Goal: Task Accomplishment & Management: Manage account settings

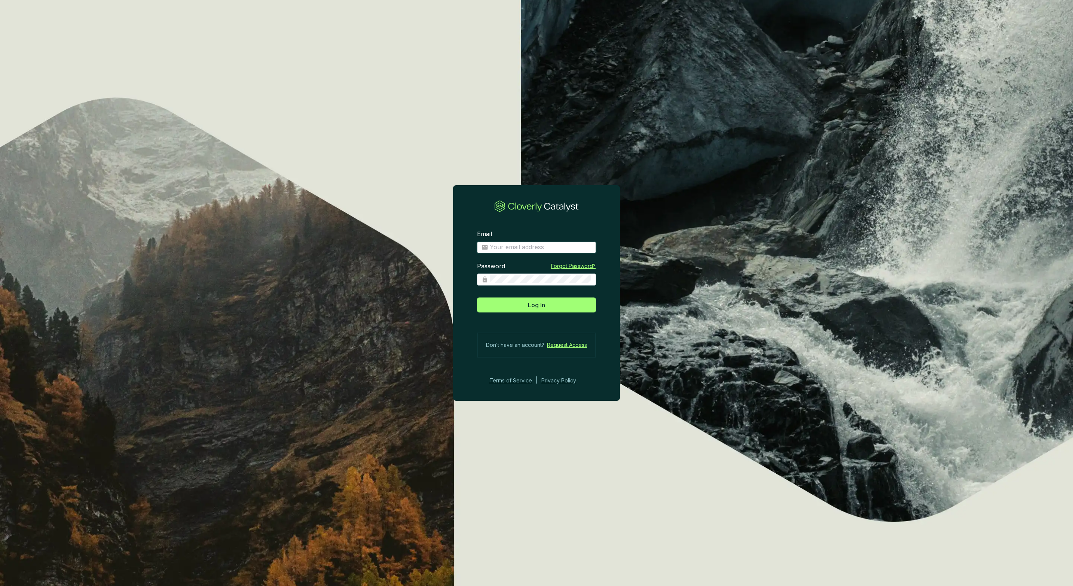
type input "[PERSON_NAME][EMAIL_ADDRESS][PERSON_NAME][DOMAIN_NAME]"
click at [560, 248] on input "[PERSON_NAME][EMAIL_ADDRESS][PERSON_NAME][DOMAIN_NAME]" at bounding box center [541, 247] width 102 height 8
click at [500, 306] on button "Log In" at bounding box center [536, 305] width 119 height 15
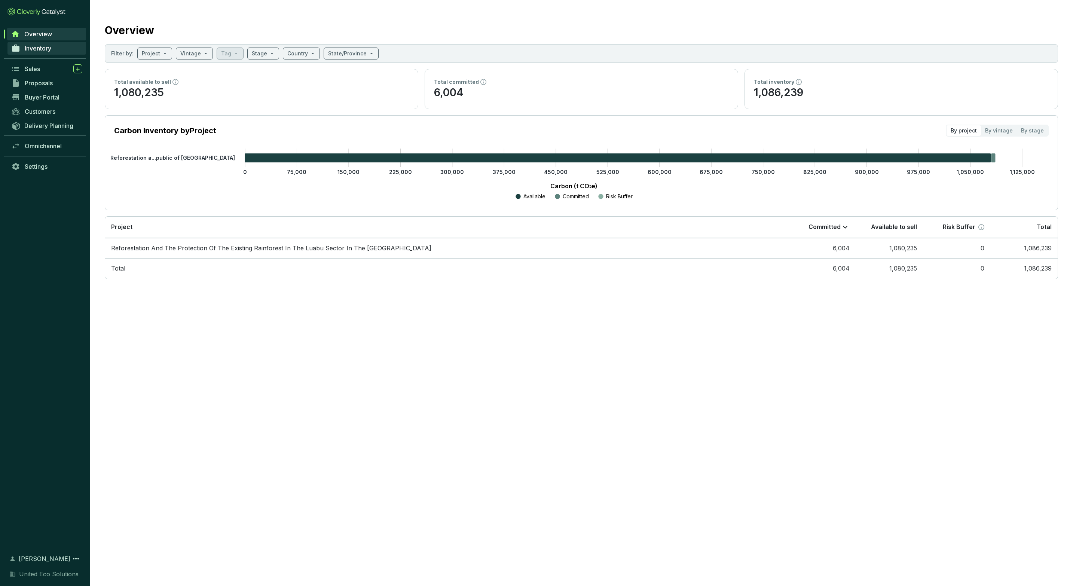
drag, startPoint x: 55, startPoint y: 56, endPoint x: 58, endPoint y: 50, distance: 6.7
click at [55, 56] on div "Inventory" at bounding box center [45, 51] width 90 height 21
click at [58, 49] on link "Inventory" at bounding box center [46, 48] width 79 height 13
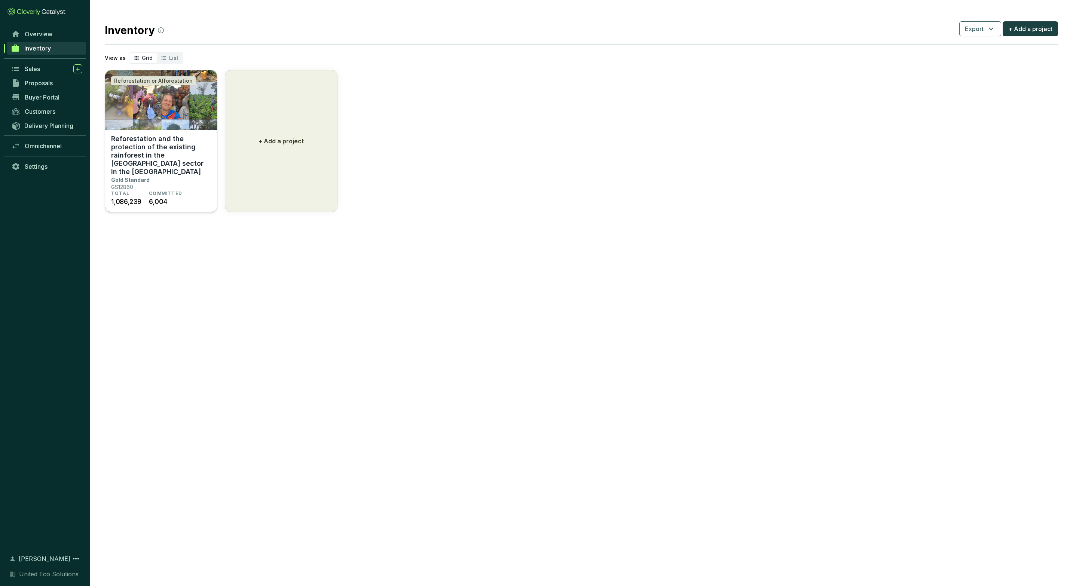
click at [167, 121] on img at bounding box center [161, 100] width 112 height 60
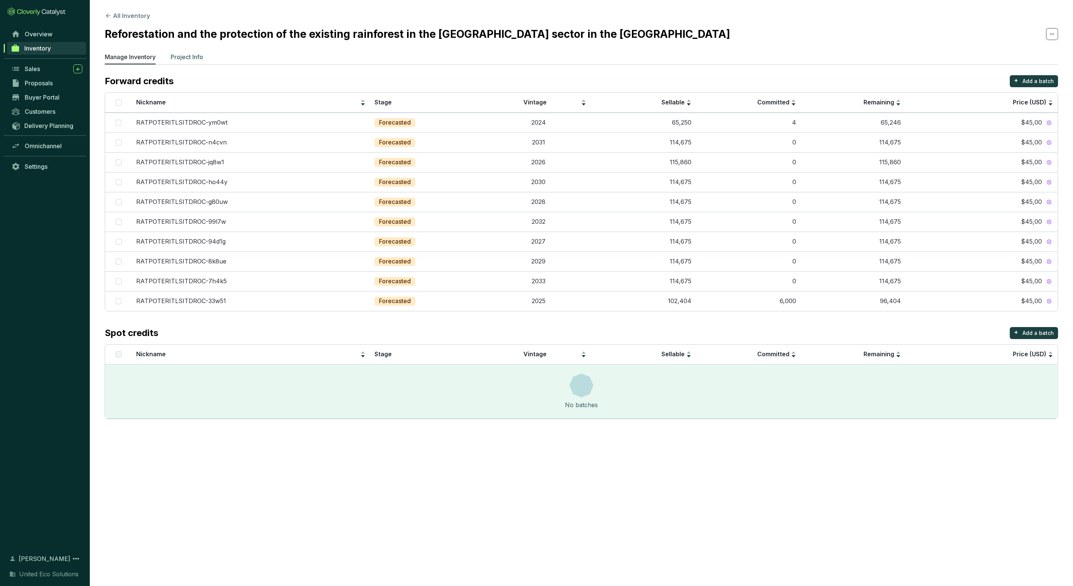
click at [187, 60] on p "Project Info" at bounding box center [187, 56] width 33 height 9
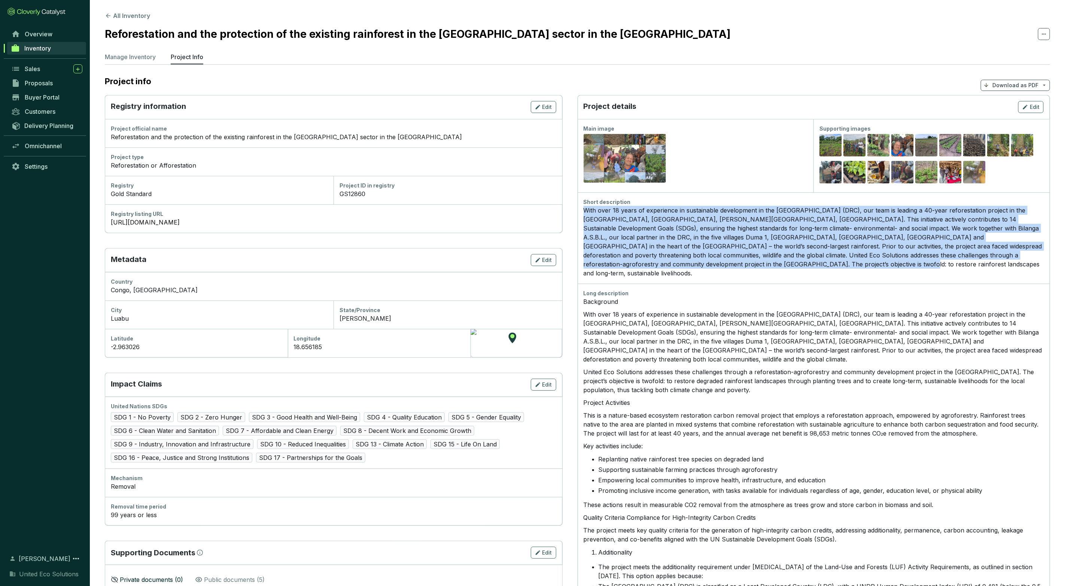
drag, startPoint x: 683, startPoint y: 263, endPoint x: 584, endPoint y: 213, distance: 110.8
click at [584, 213] on div "With over 18 years of experience in sustainable development in the Democratic R…" at bounding box center [813, 242] width 460 height 72
copy div "With over 18 years of experience in sustainable development in the Democratic R…"
click at [44, 94] on span "Buyer Portal" at bounding box center [42, 97] width 35 height 7
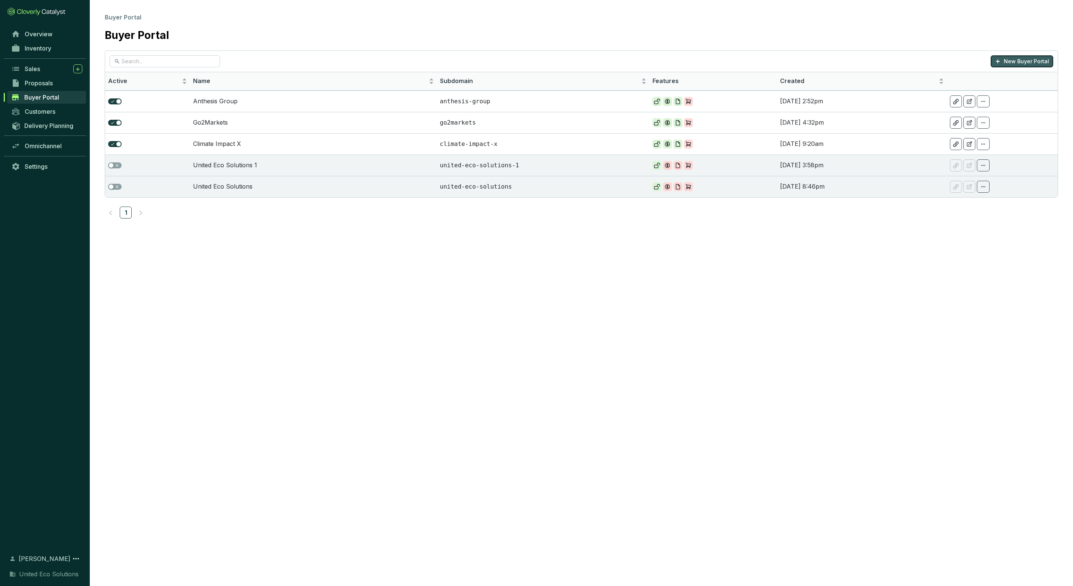
click at [1021, 61] on p "New Buyer Portal" at bounding box center [1026, 61] width 45 height 7
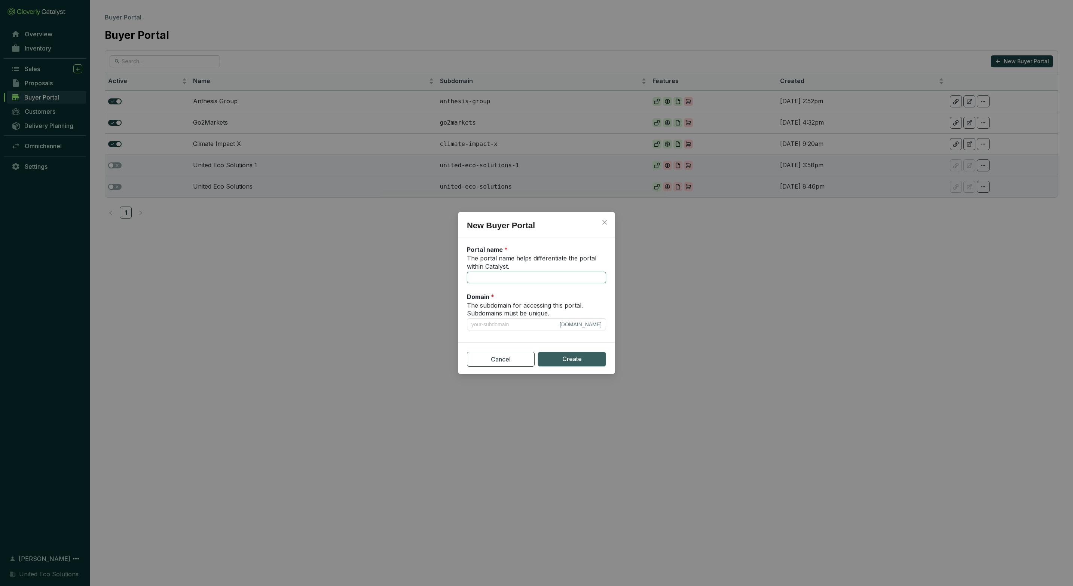
click at [506, 272] on input "The portal name helps differentiate the portal within Catalyst." at bounding box center [536, 278] width 139 height 12
type input "S"
type input "s"
type input "Sy"
type input "sy"
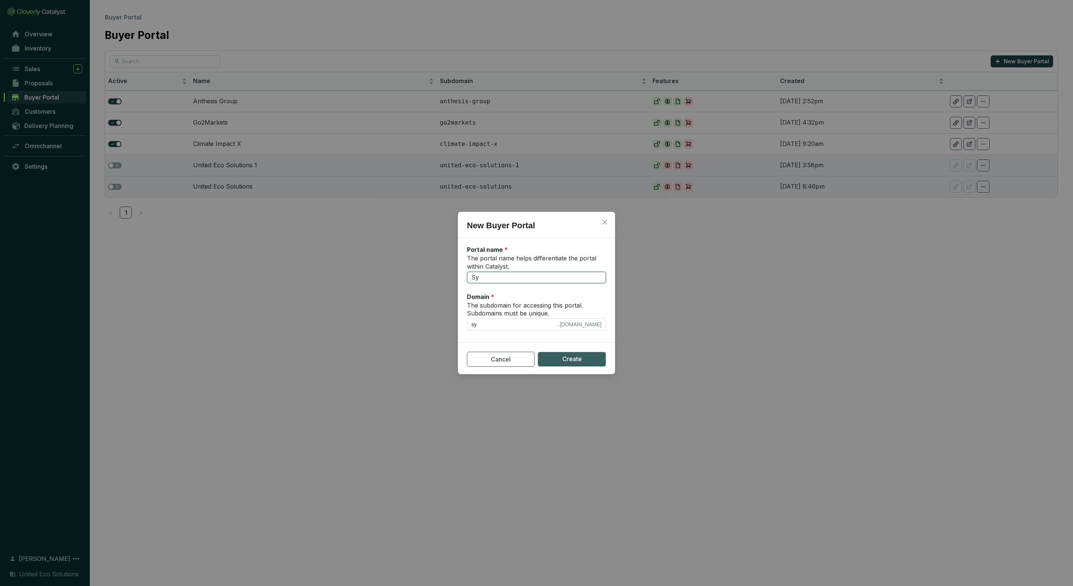
type input "Syl"
type input "syl"
type input "Sylv"
type input "sylv"
type input "Sylve"
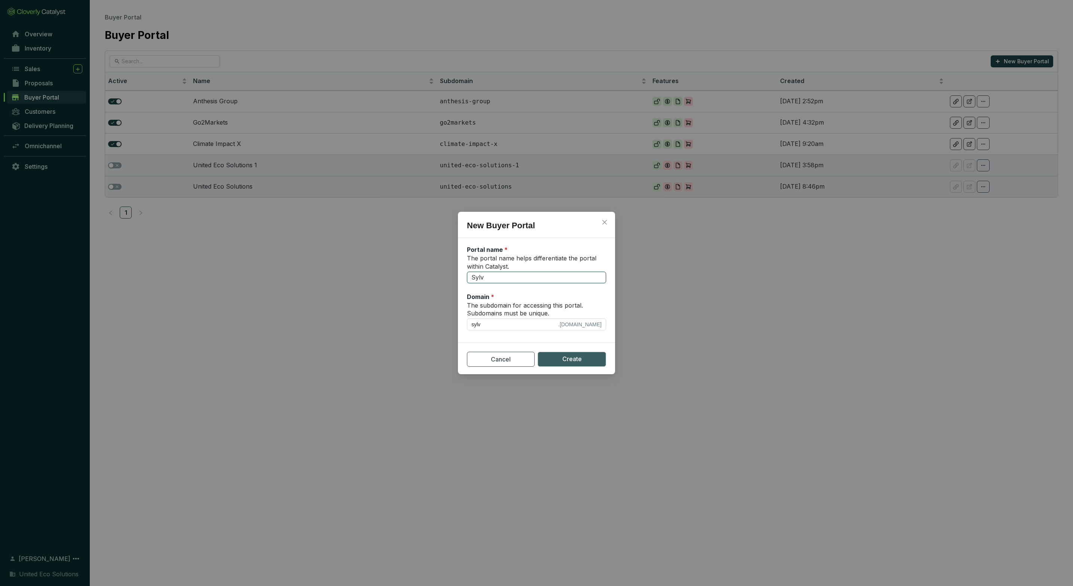
type input "sylve"
type input "Sylver"
type input "sylver"
type input "Sylvera"
type input "sylvera"
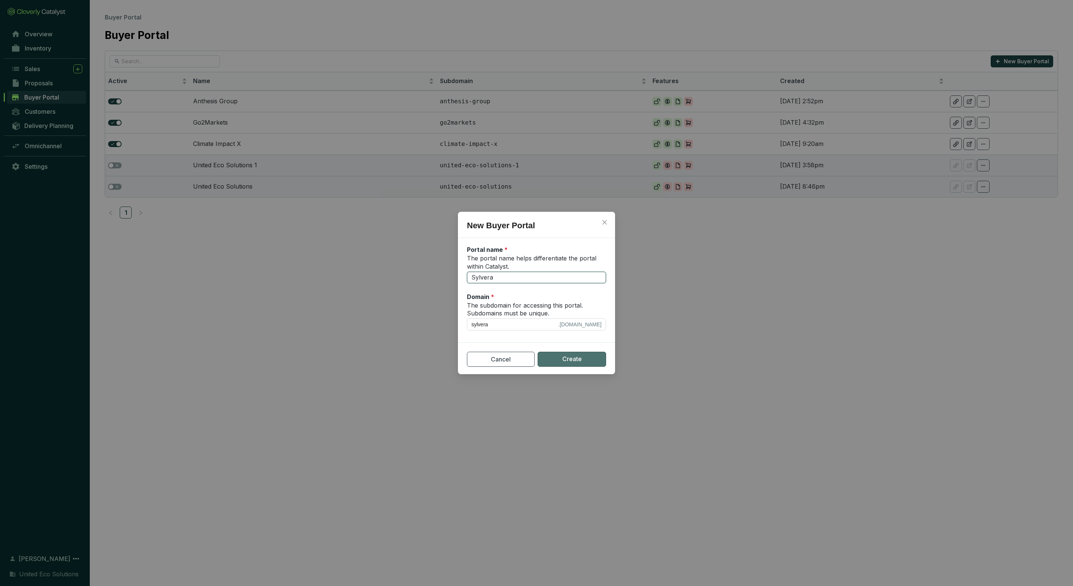
type input "Sylvera"
click at [565, 355] on span "Create" at bounding box center [571, 358] width 19 height 9
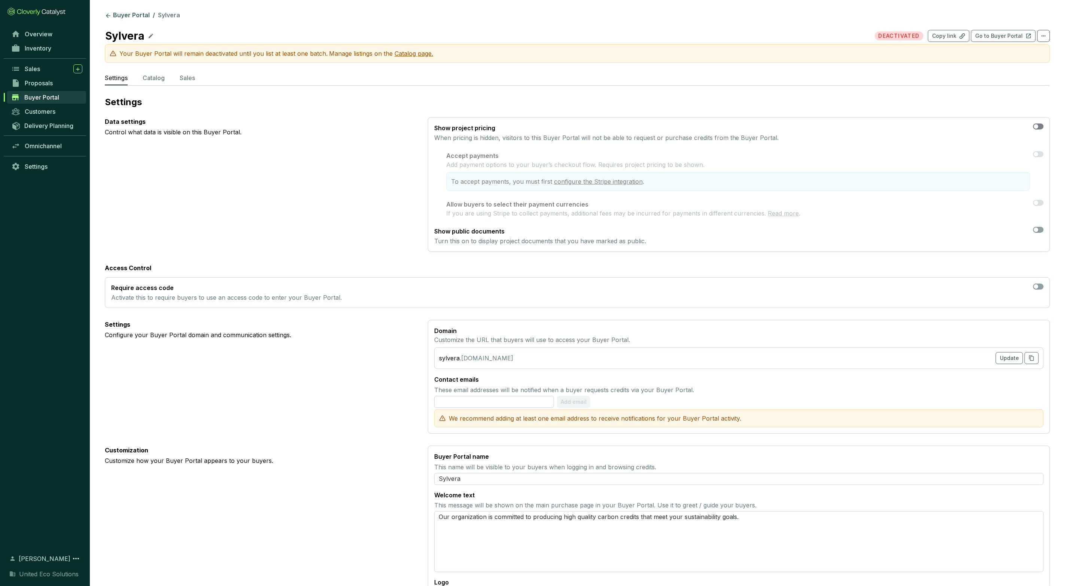
click at [1041, 126] on span "button" at bounding box center [1038, 126] width 10 height 6
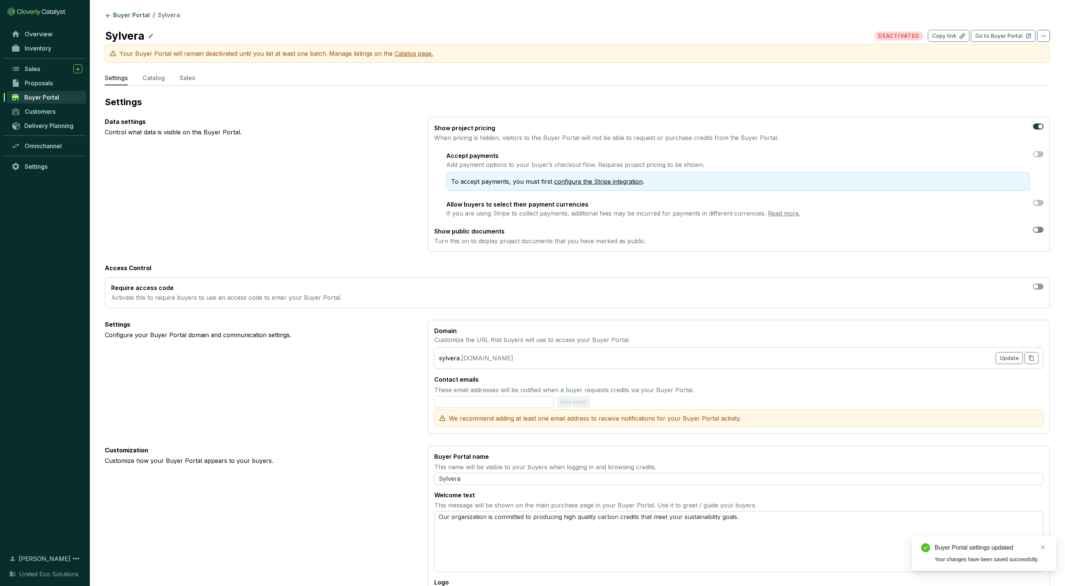
click at [1040, 230] on span "button" at bounding box center [1038, 230] width 10 height 6
click at [153, 79] on p "Catalog" at bounding box center [154, 77] width 22 height 9
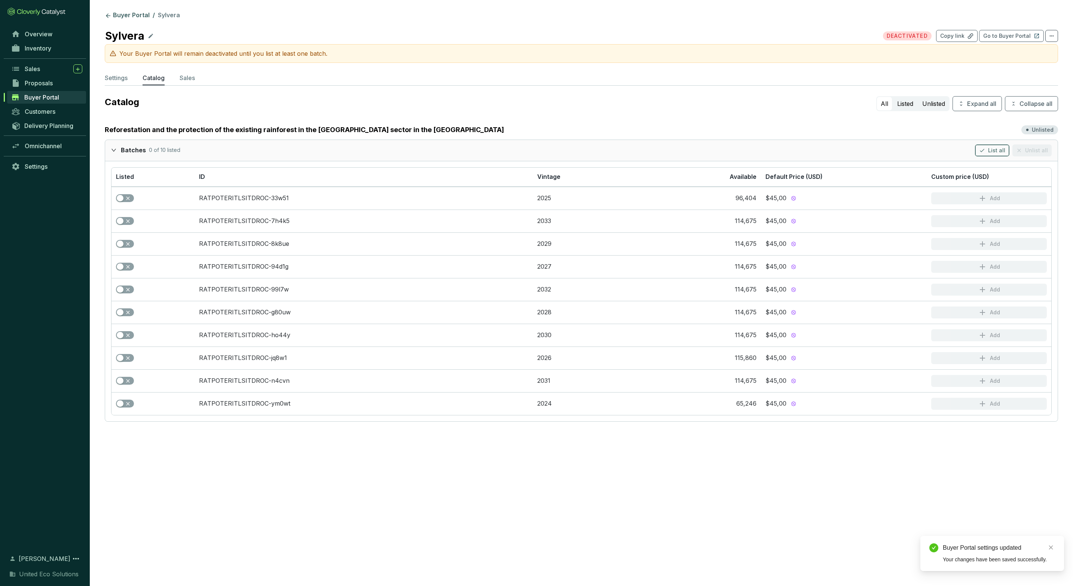
click at [1001, 154] on span "List all" at bounding box center [996, 150] width 17 height 7
click at [126, 78] on p "Settings" at bounding box center [116, 77] width 23 height 9
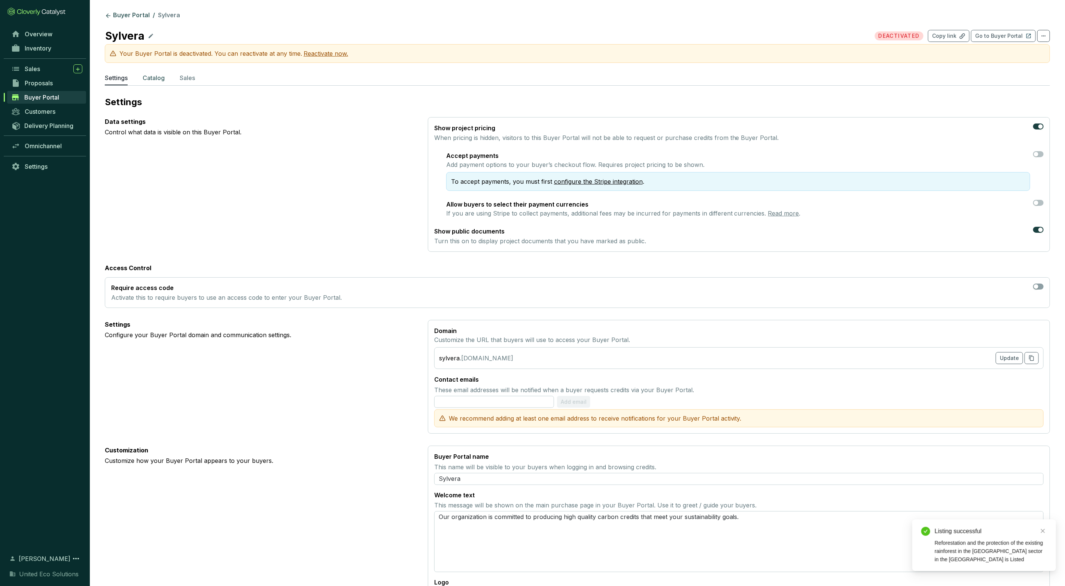
click at [146, 79] on p "Catalog" at bounding box center [154, 77] width 22 height 9
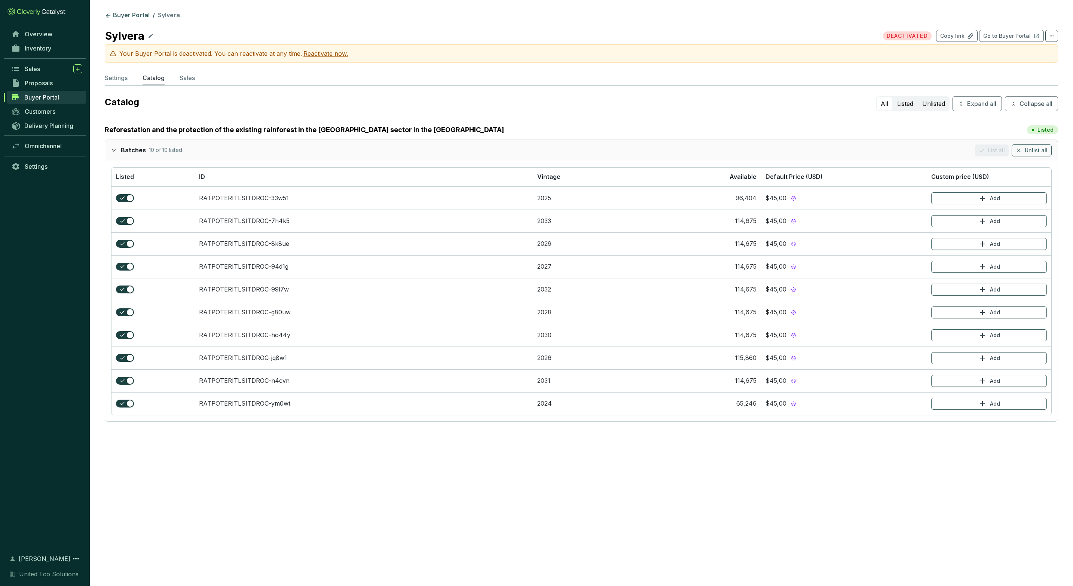
click at [130, 80] on ul "Settings Catalog Sales" at bounding box center [582, 79] width 954 height 12
click at [1013, 35] on p "Go to Buyer Portal" at bounding box center [1007, 35] width 48 height 7
click at [915, 38] on span "DEACTIVATED" at bounding box center [907, 35] width 49 height 9
click at [335, 52] on p "Reactivate now." at bounding box center [325, 53] width 45 height 9
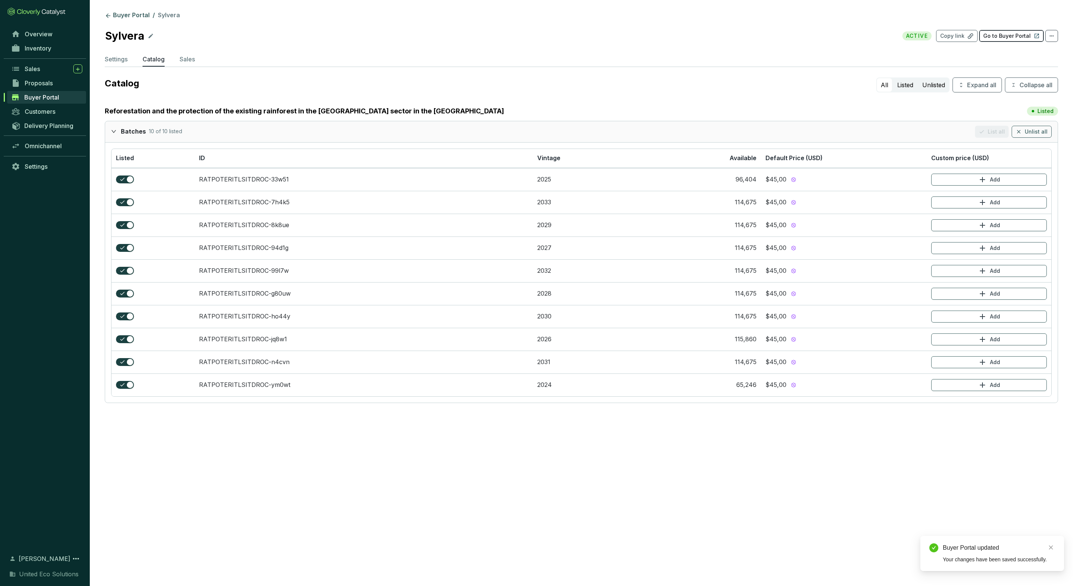
click at [1020, 35] on p "Go to Buyer Portal" at bounding box center [1007, 35] width 48 height 7
click at [962, 39] on p "Copy link" at bounding box center [952, 35] width 24 height 7
